Goal: Task Accomplishment & Management: Use online tool/utility

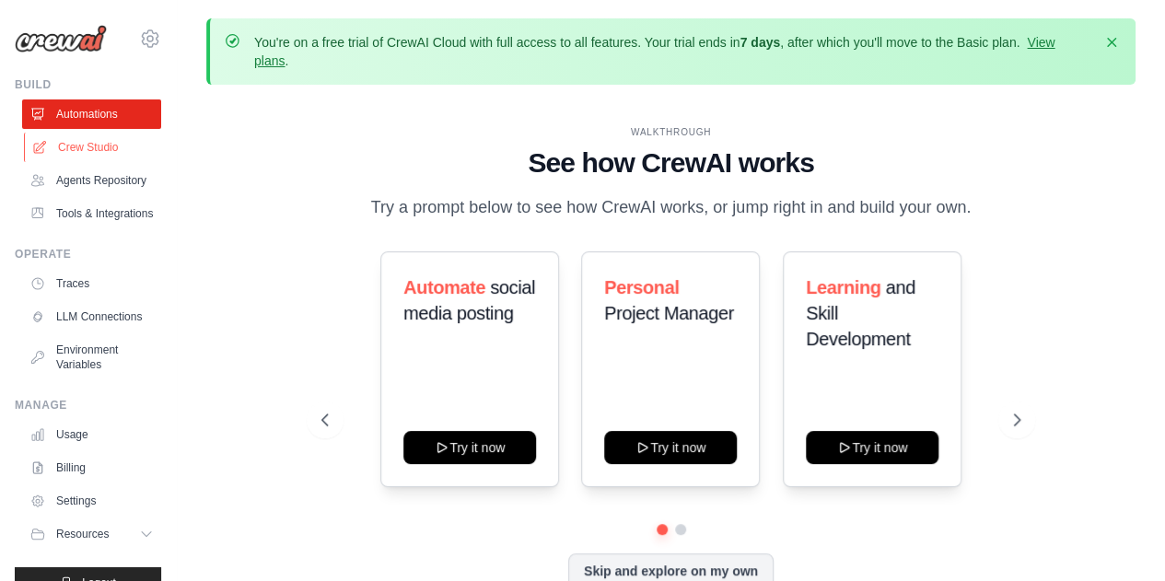
click at [95, 144] on link "Crew Studio" at bounding box center [93, 147] width 139 height 29
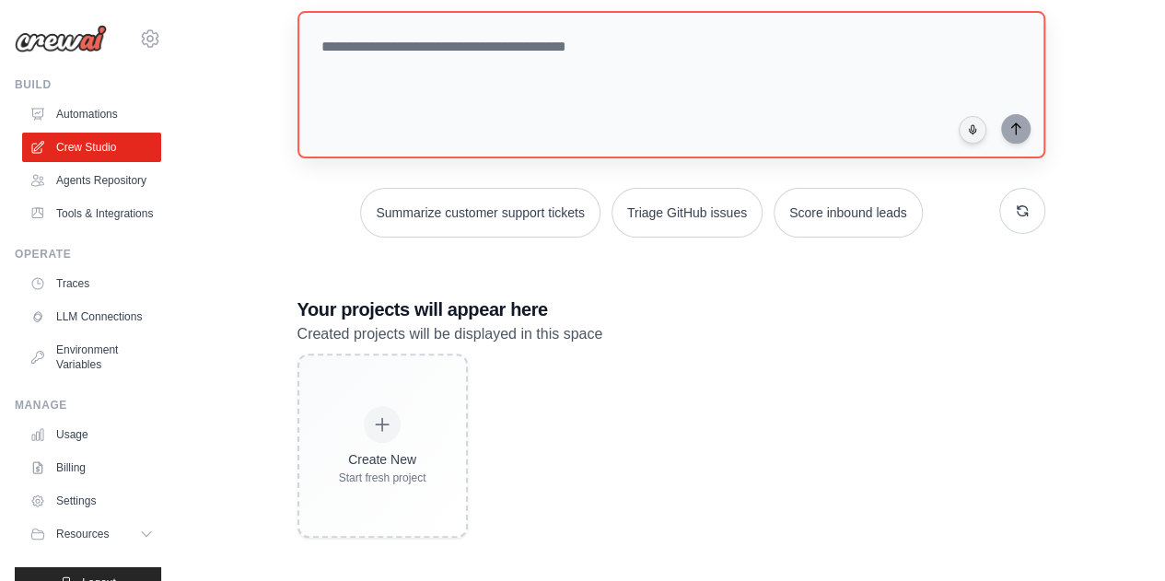
scroll to position [187, 0]
click at [63, 450] on link "Usage" at bounding box center [93, 434] width 139 height 29
